Goal: Communication & Community: Answer question/provide support

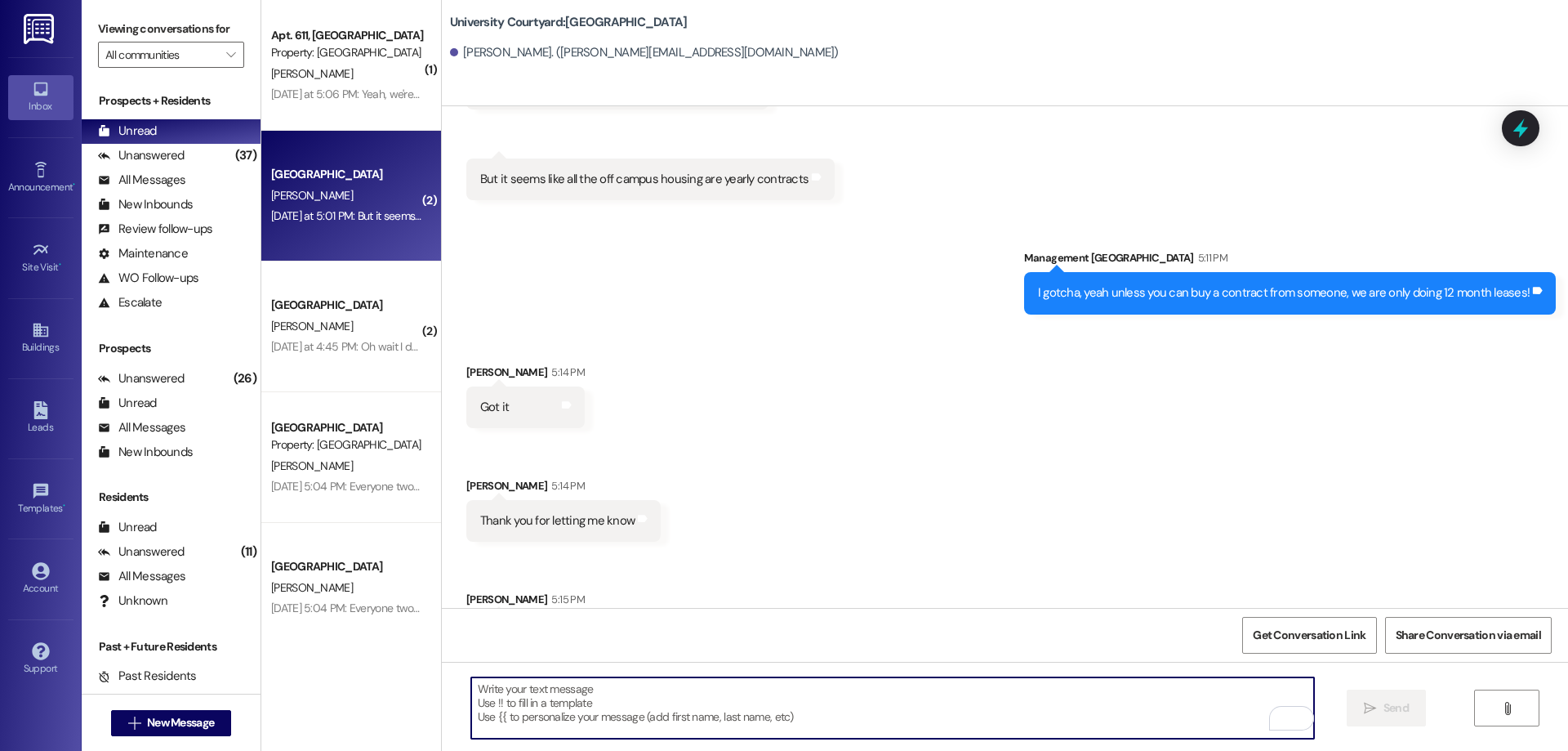
scroll to position [728, 0]
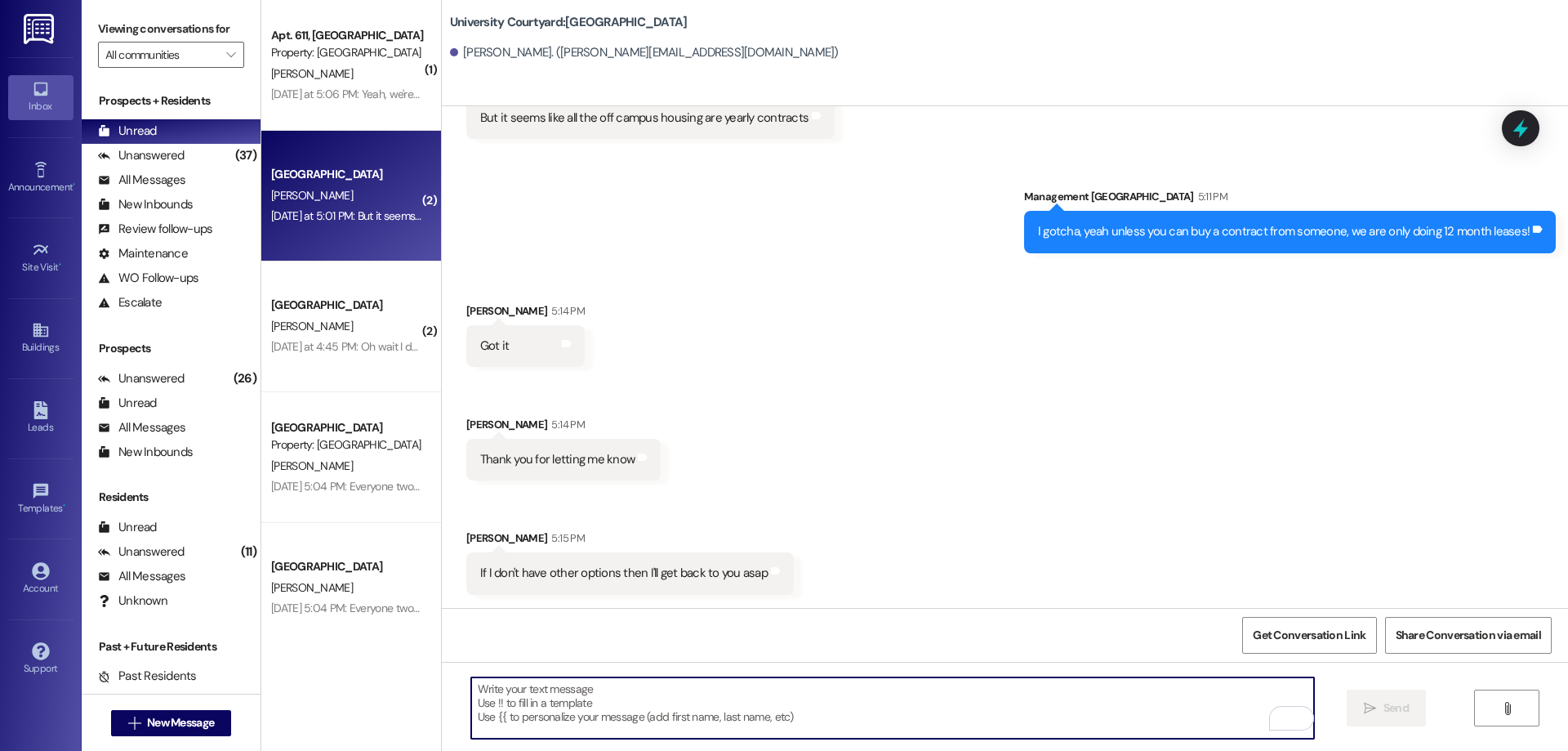
click at [678, 697] on textarea "To enrich screen reader interactions, please activate Accessibility in Grammarl…" at bounding box center [893, 707] width 843 height 61
type textarea "sounds good!"
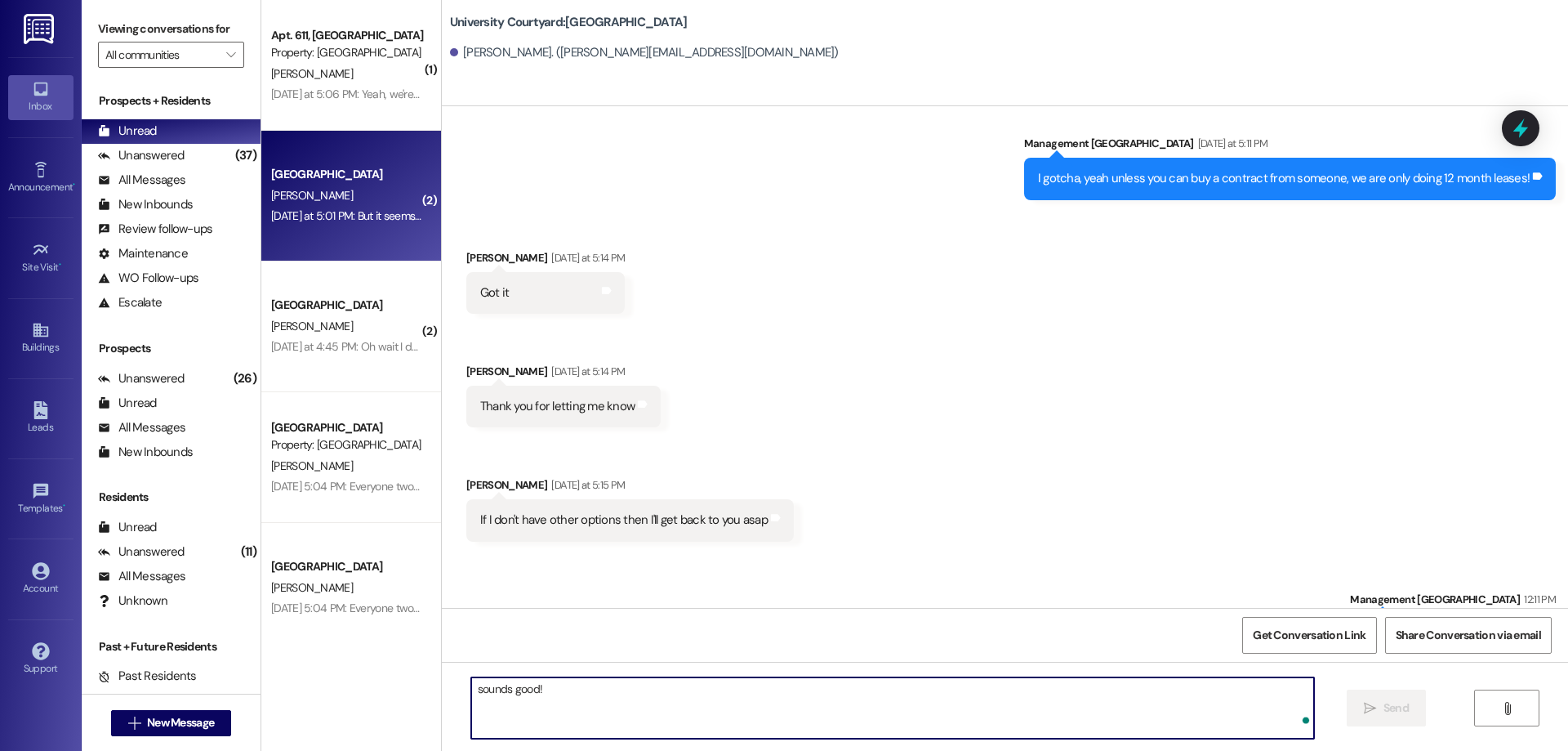
scroll to position [842, 0]
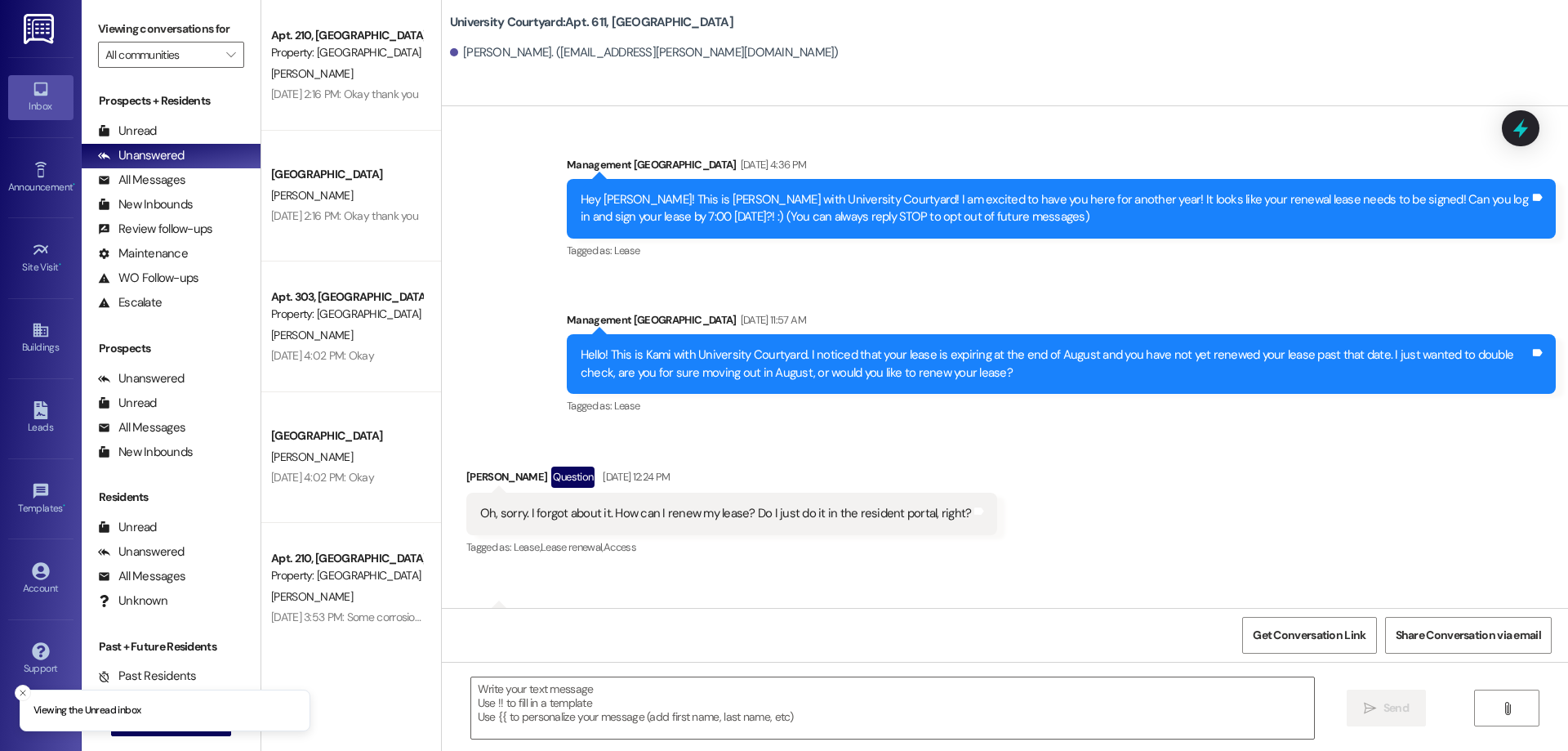
scroll to position [16342, 0]
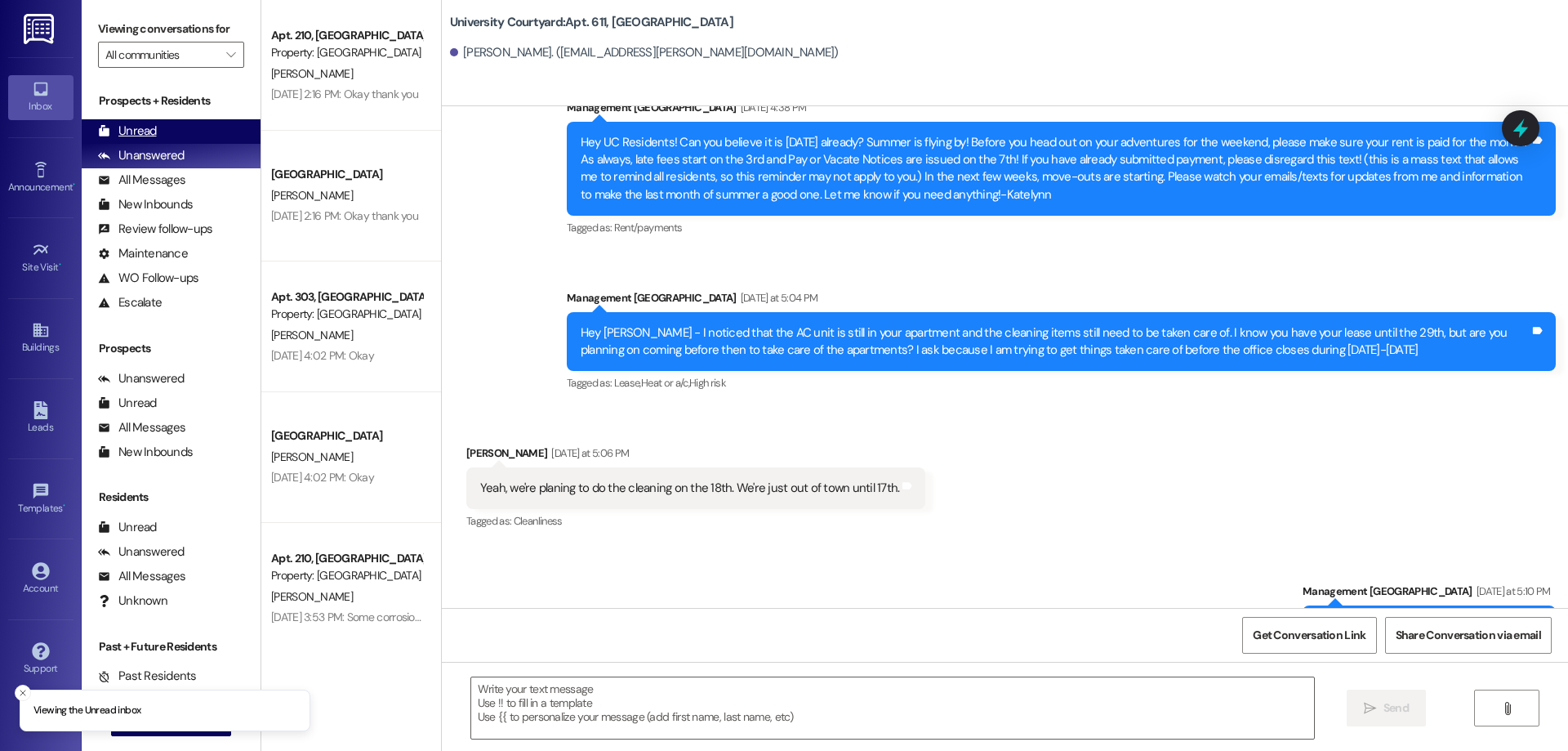
click at [150, 131] on div "Unread" at bounding box center [127, 131] width 58 height 18
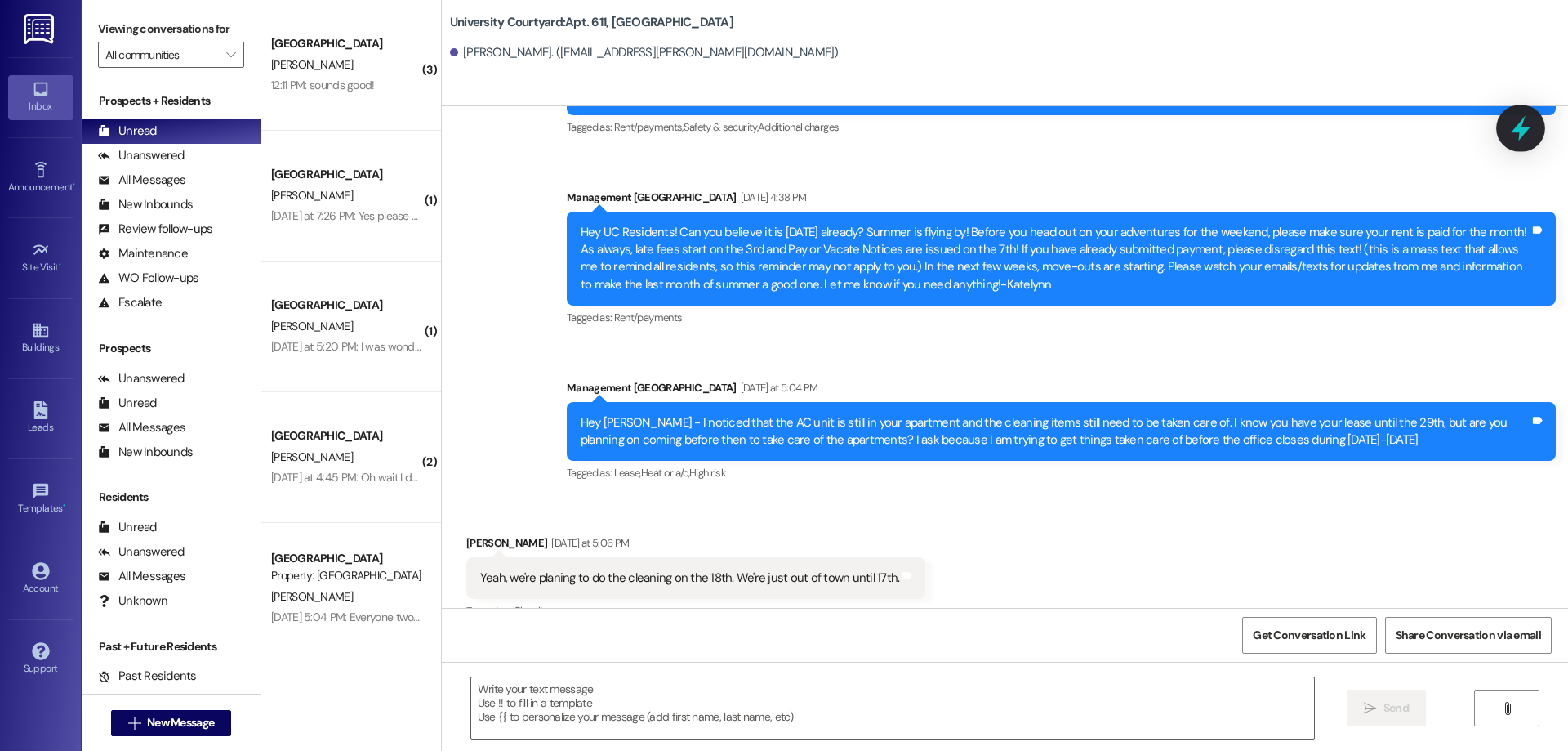
scroll to position [16227, 0]
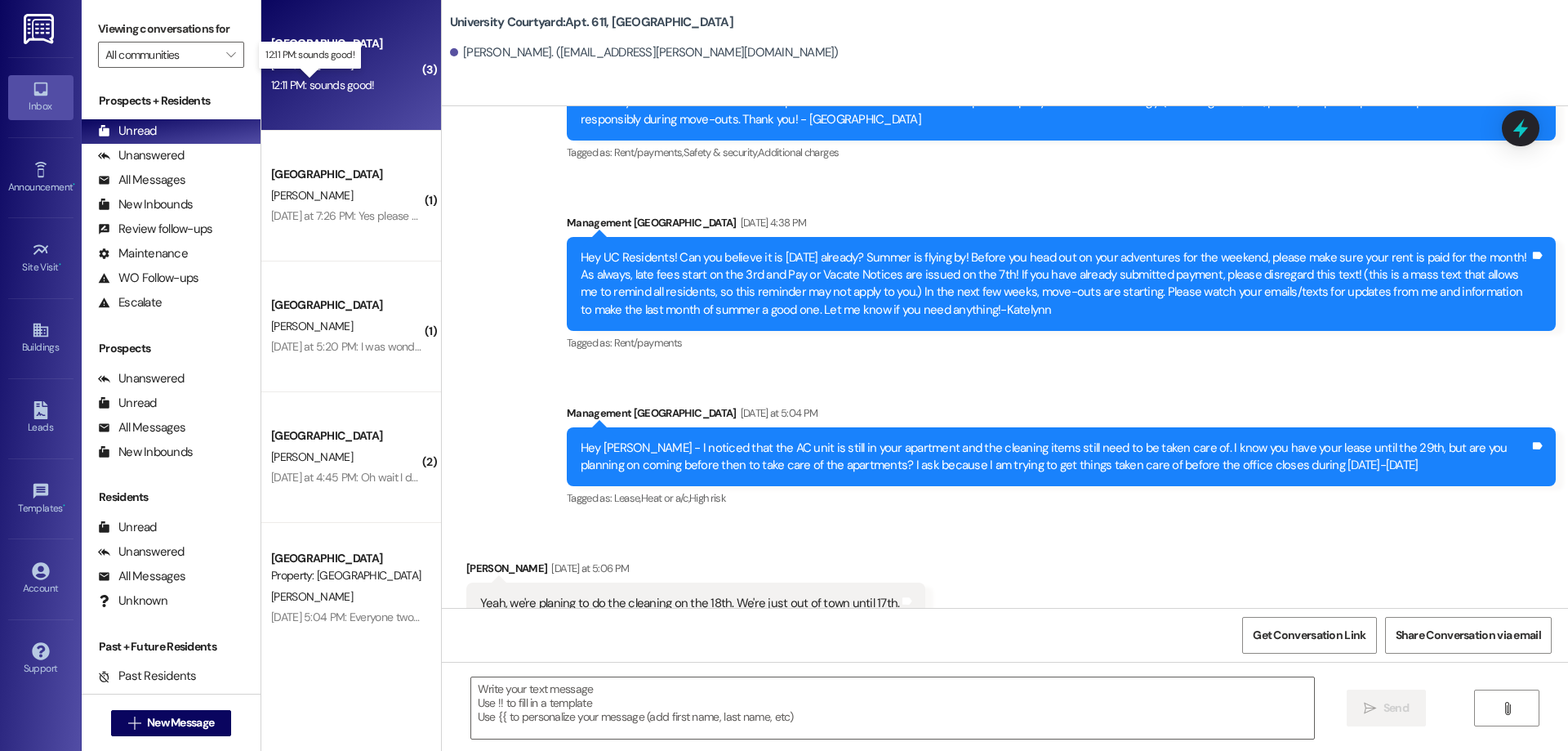
click at [356, 92] on div "12:11 PM: sounds good! 12:11 PM: sounds good!" at bounding box center [323, 85] width 103 height 15
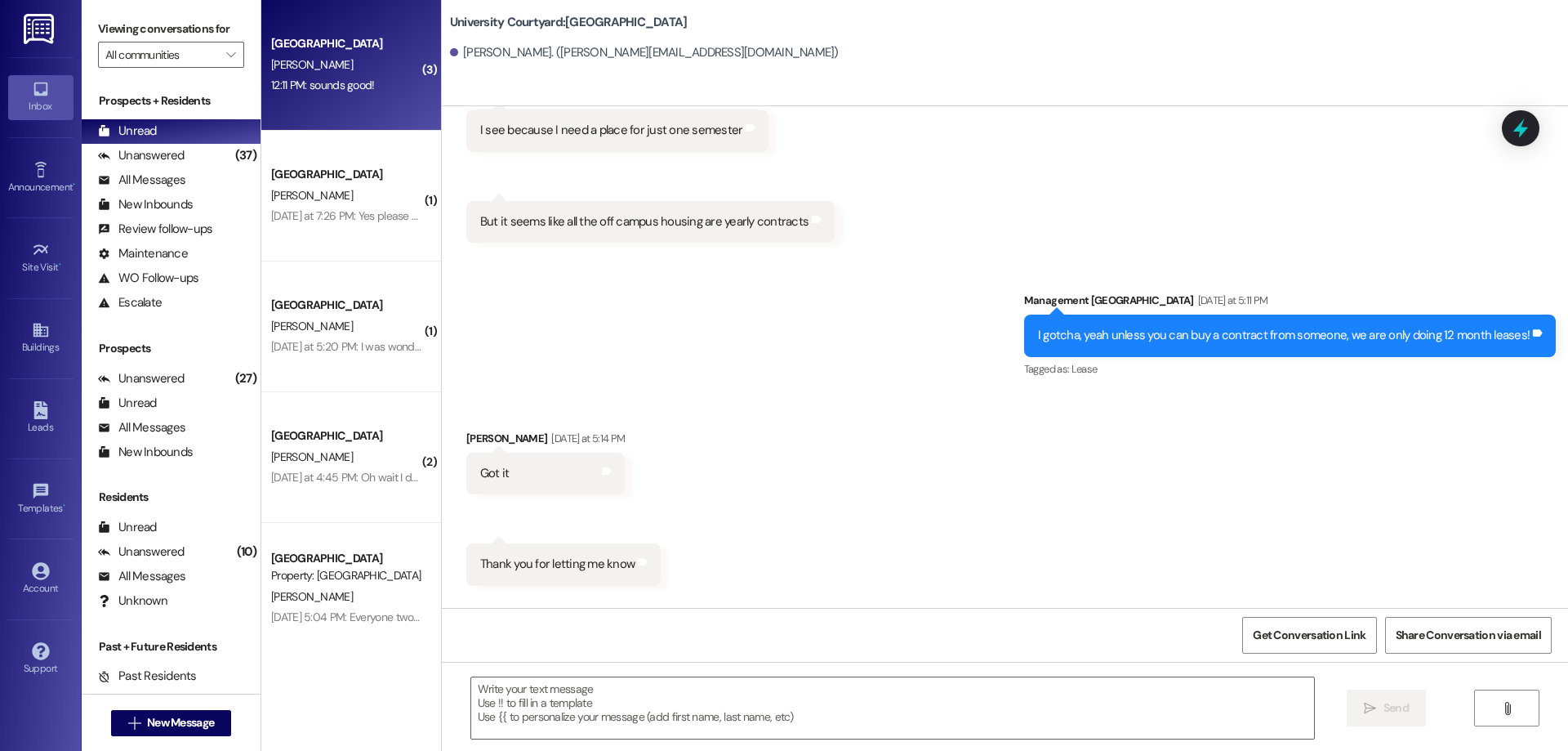
scroll to position [821, 0]
